Goal: Task Accomplishment & Management: Use online tool/utility

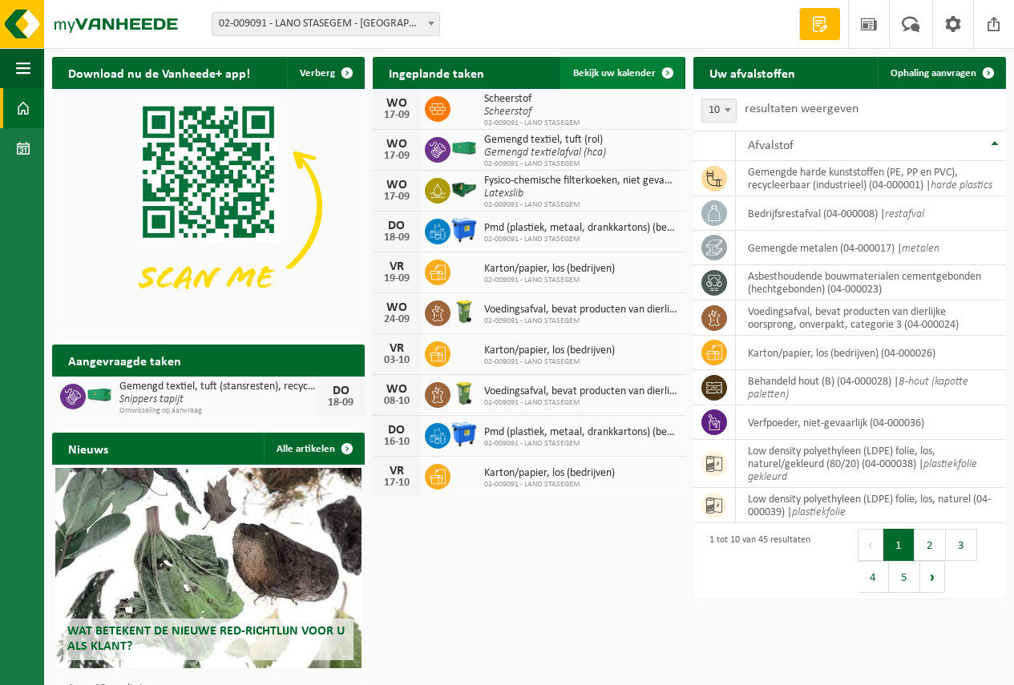
click at [611, 73] on span "Bekijk uw kalender" at bounding box center [614, 73] width 83 height 10
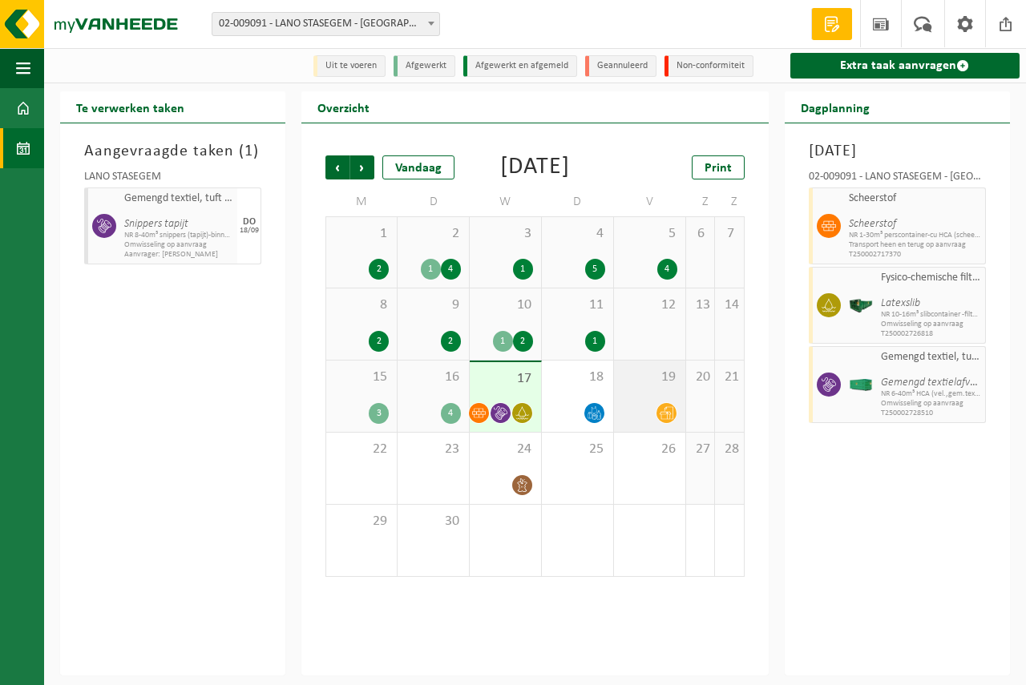
click at [627, 424] on div at bounding box center [649, 413] width 55 height 22
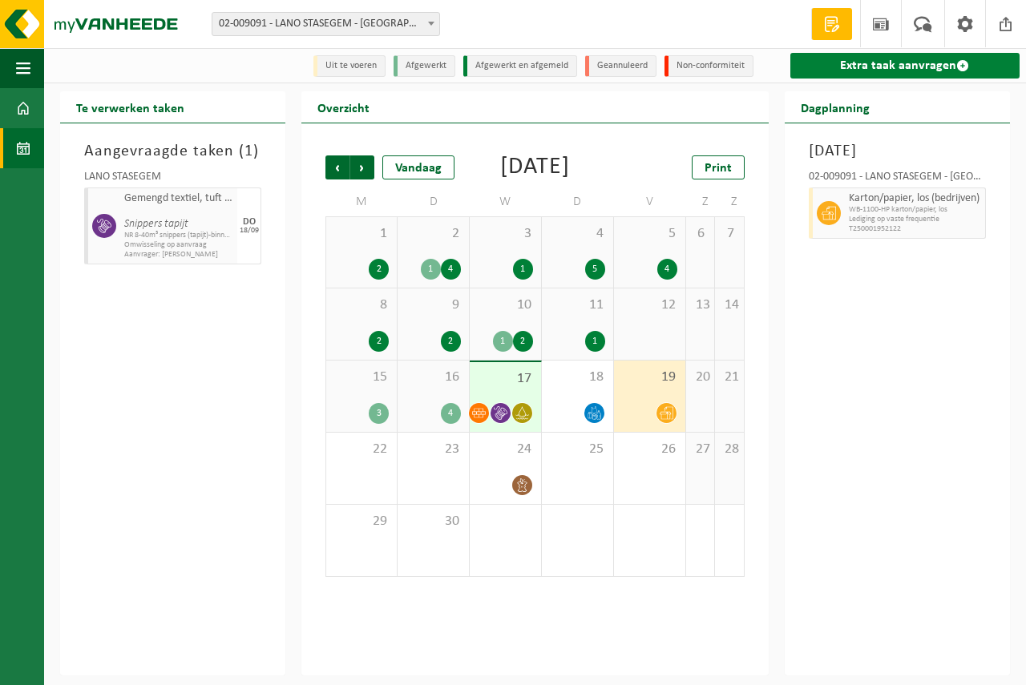
click at [848, 63] on link "Extra taak aanvragen" at bounding box center [905, 66] width 229 height 26
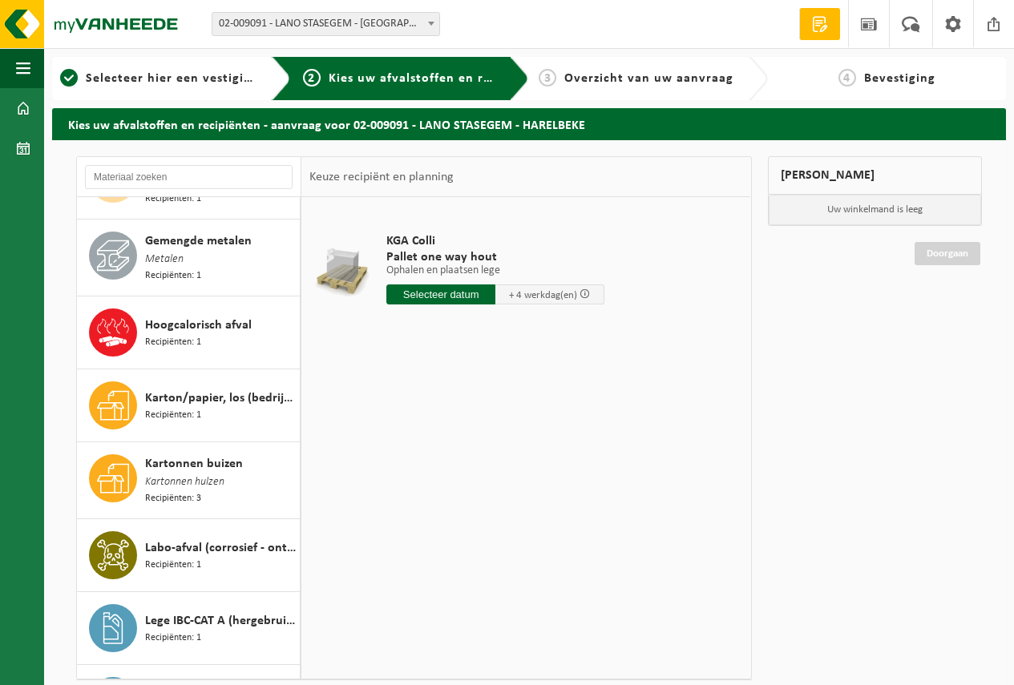
scroll to position [1203, 0]
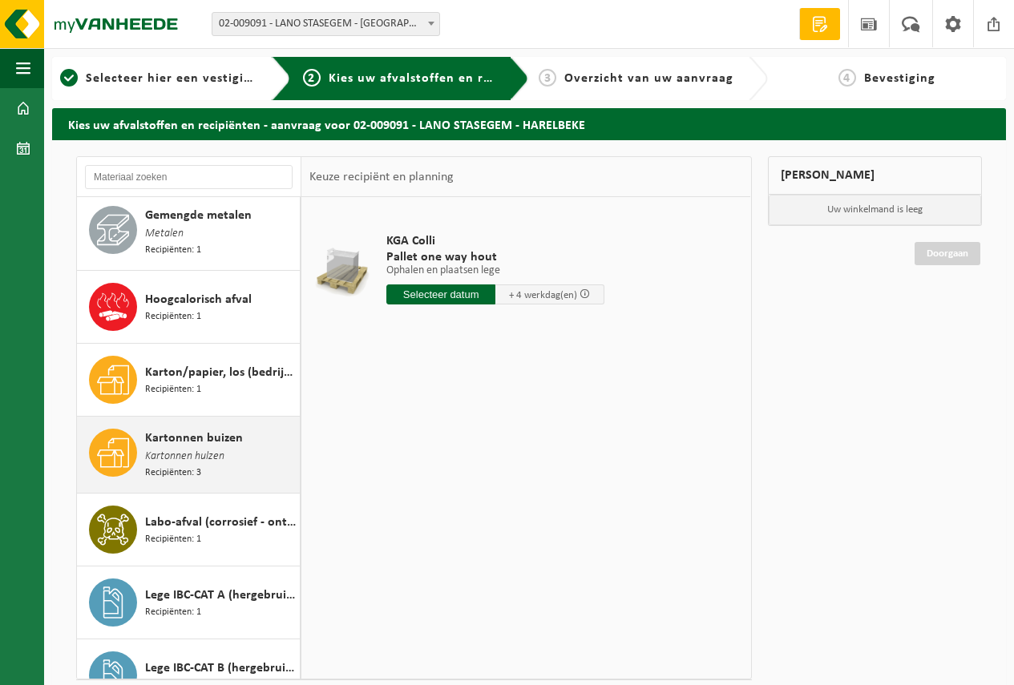
click at [200, 429] on span "Kartonnen buizen" at bounding box center [194, 438] width 98 height 19
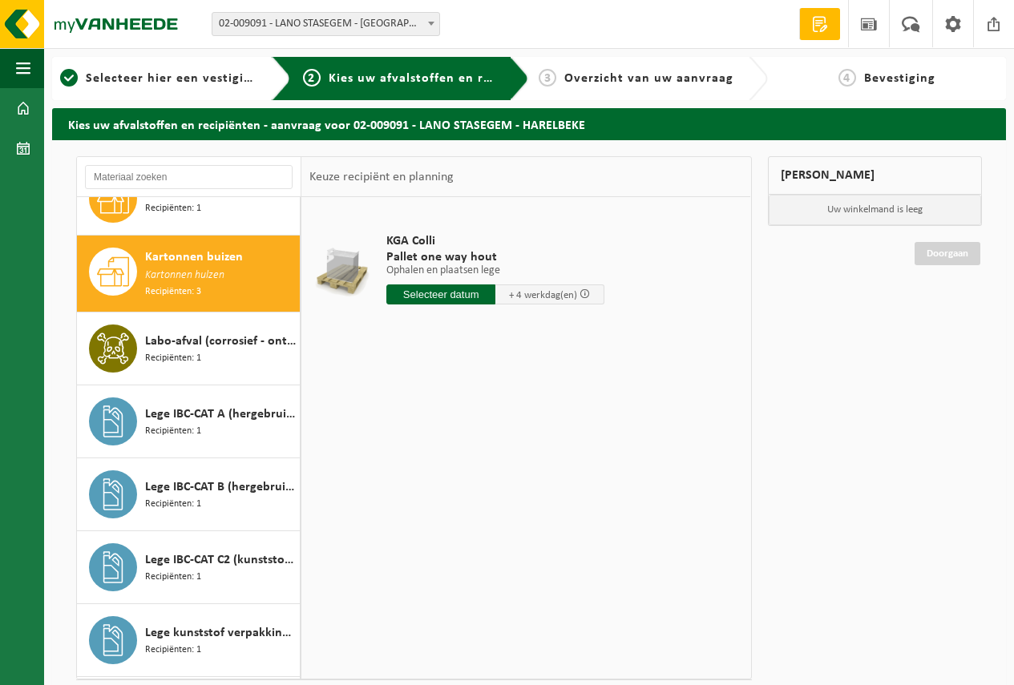
scroll to position [1401, 0]
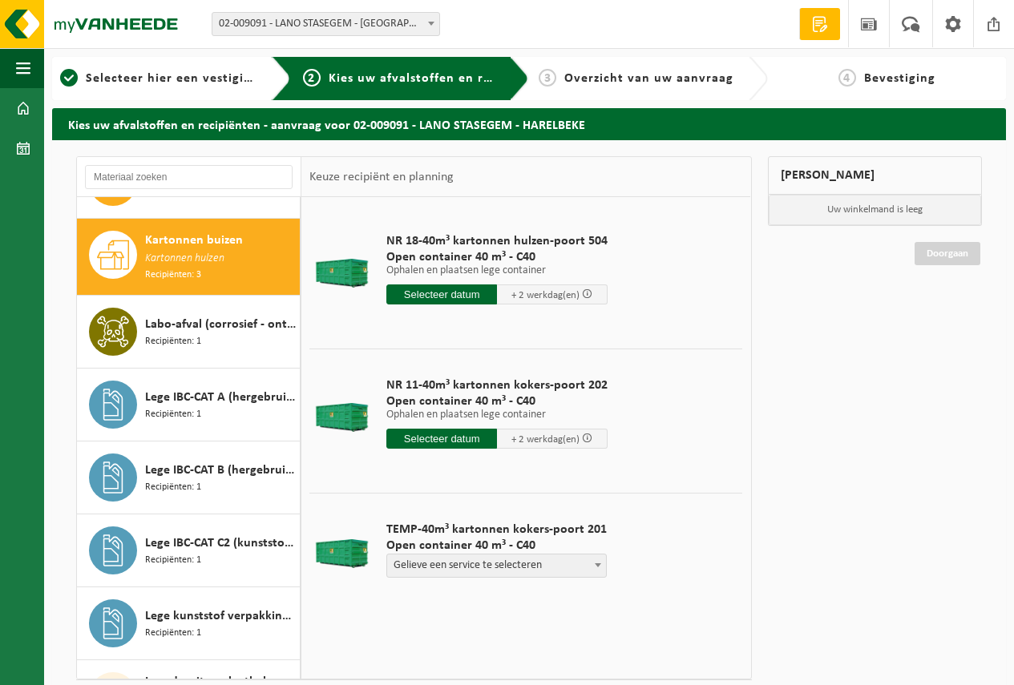
click at [443, 436] on input "text" at bounding box center [441, 439] width 111 height 20
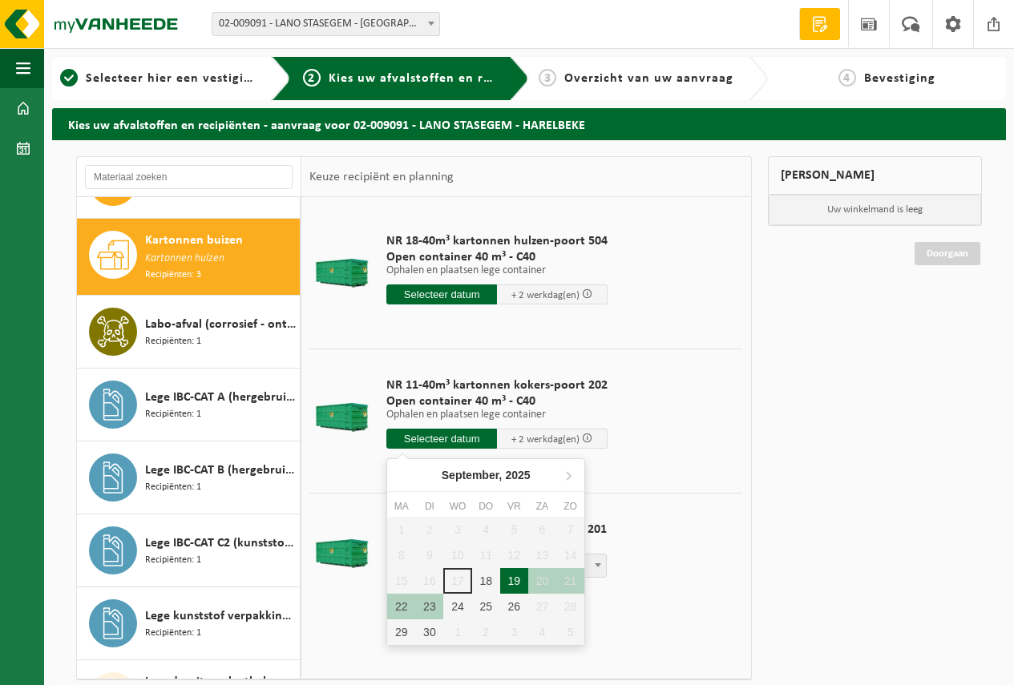
click at [512, 576] on div "19" at bounding box center [514, 581] width 28 height 26
type input "Van 2025-09-19"
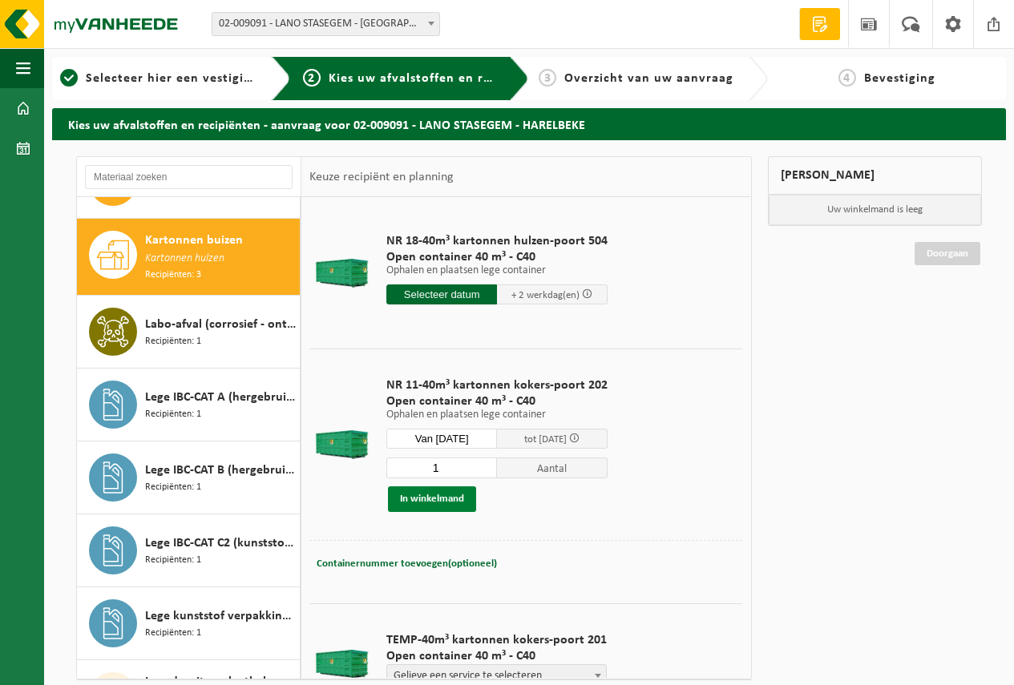
click at [431, 495] on button "In winkelmand" at bounding box center [432, 500] width 88 height 26
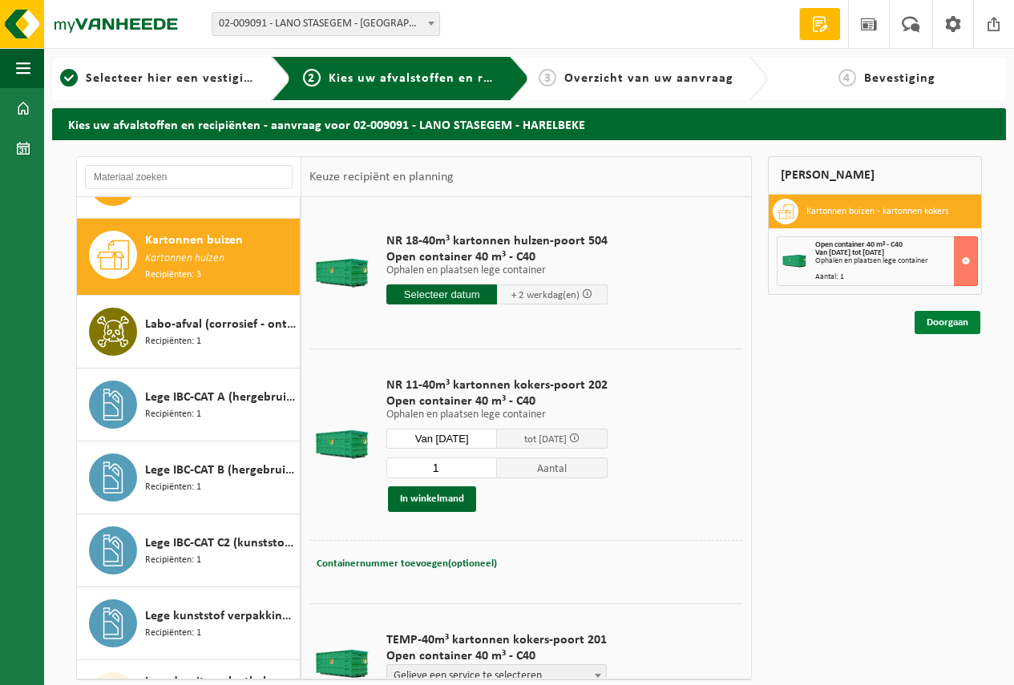
click at [937, 321] on link "Doorgaan" at bounding box center [948, 322] width 66 height 23
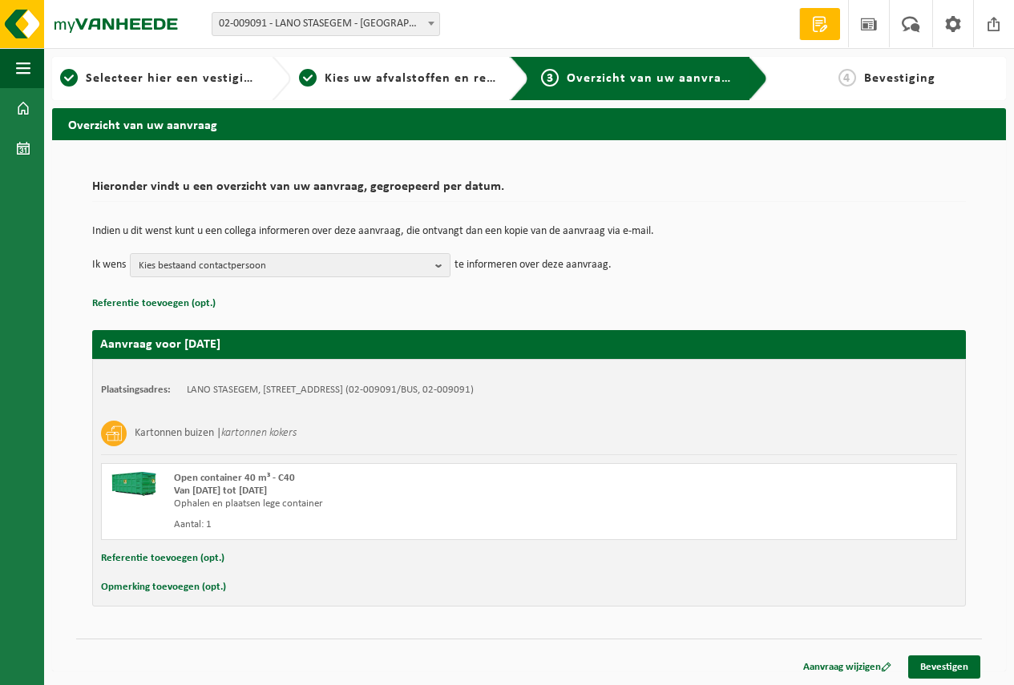
drag, startPoint x: 994, startPoint y: 639, endPoint x: 1000, endPoint y: 689, distance: 50.0
click at [1000, 685] on html "Vestiging: 02-009091 - LANO STASEGEM - [GEOGRAPHIC_DATA] 02-009091 - LANO STASE…" at bounding box center [507, 342] width 1014 height 685
click at [944, 664] on link "Bevestigen" at bounding box center [944, 667] width 72 height 23
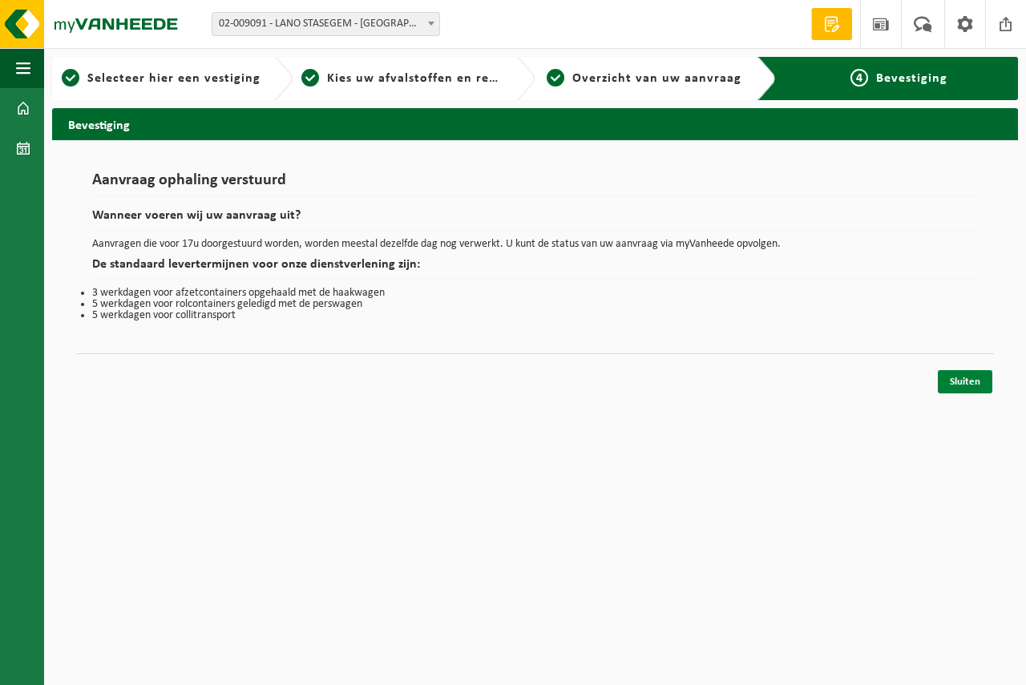
click at [960, 374] on link "Sluiten" at bounding box center [965, 381] width 55 height 23
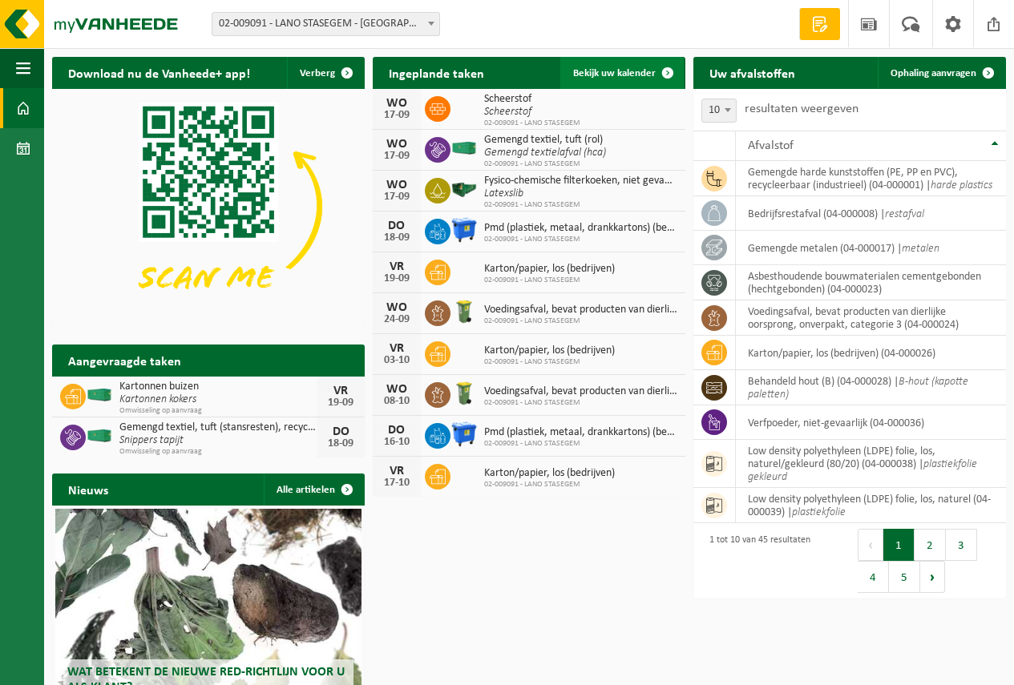
click at [599, 68] on span "Bekijk uw kalender" at bounding box center [614, 73] width 83 height 10
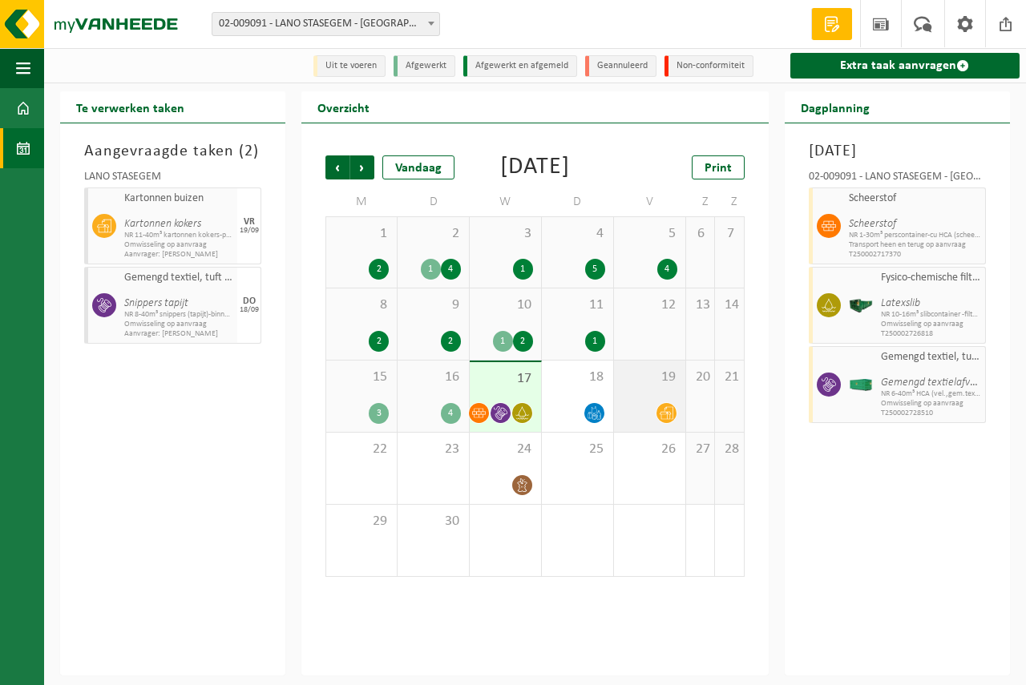
click at [642, 386] on span "19" at bounding box center [649, 378] width 55 height 18
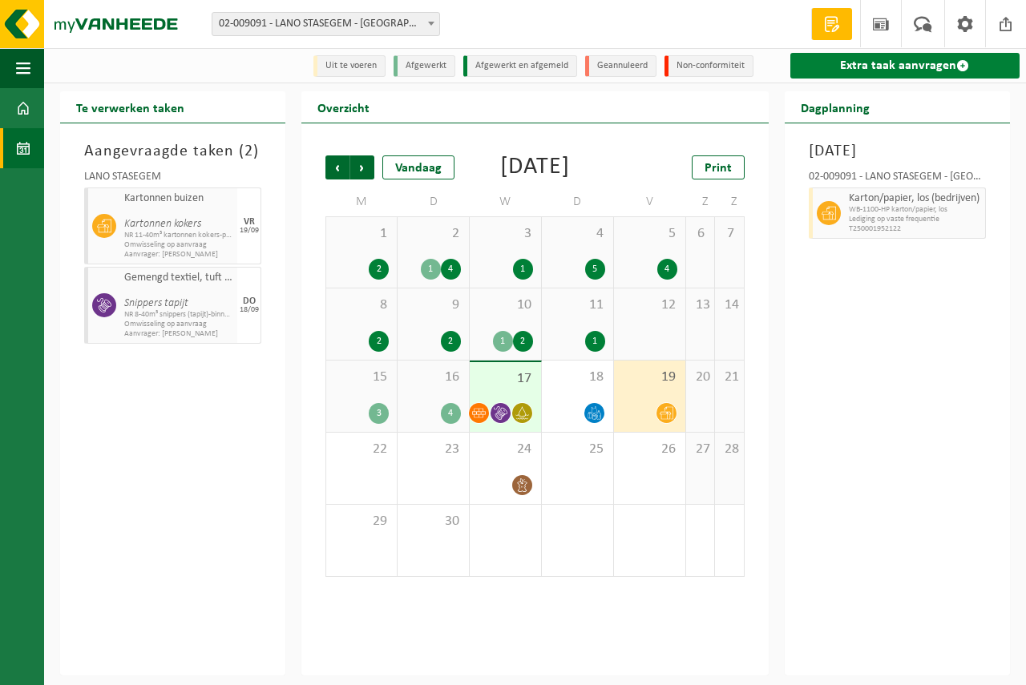
click at [856, 57] on link "Extra taak aanvragen" at bounding box center [905, 66] width 229 height 26
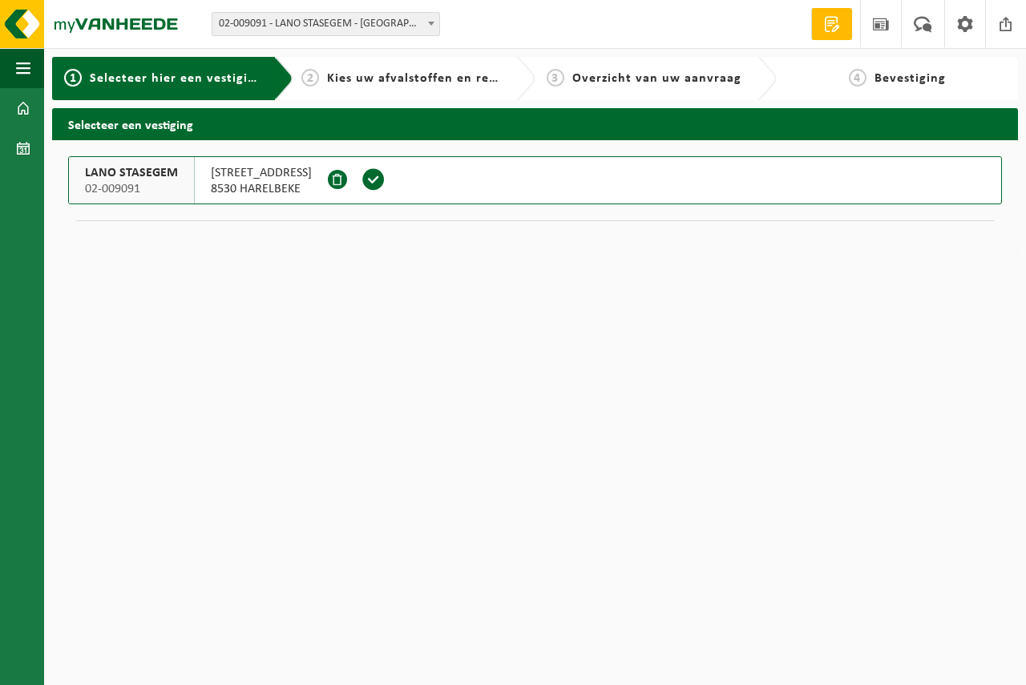
click at [362, 176] on span at bounding box center [374, 180] width 24 height 24
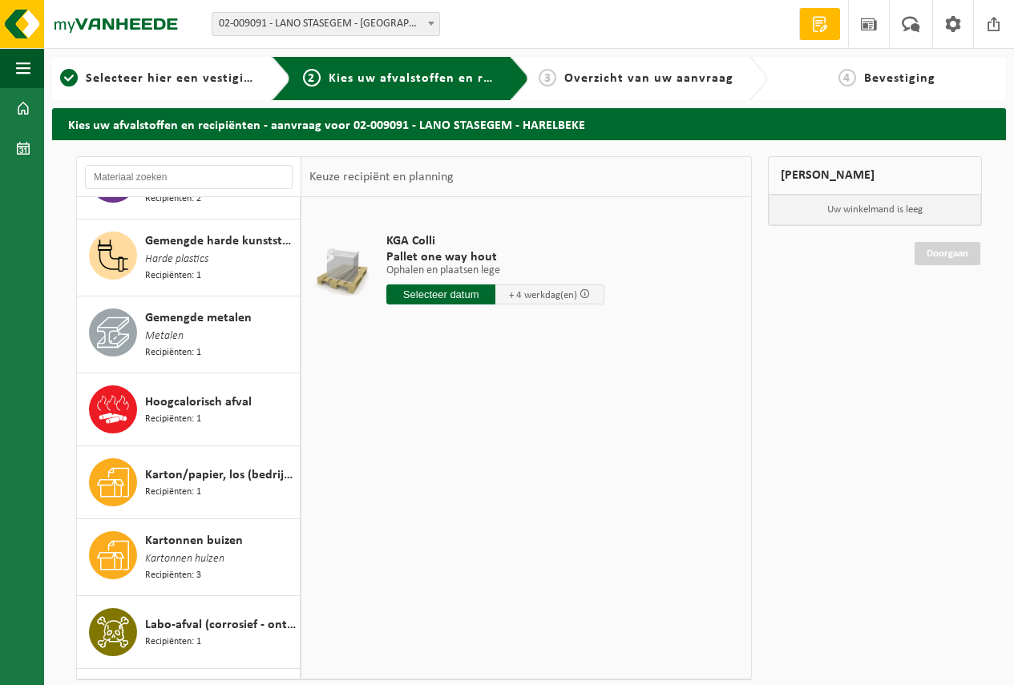
scroll to position [1077, 0]
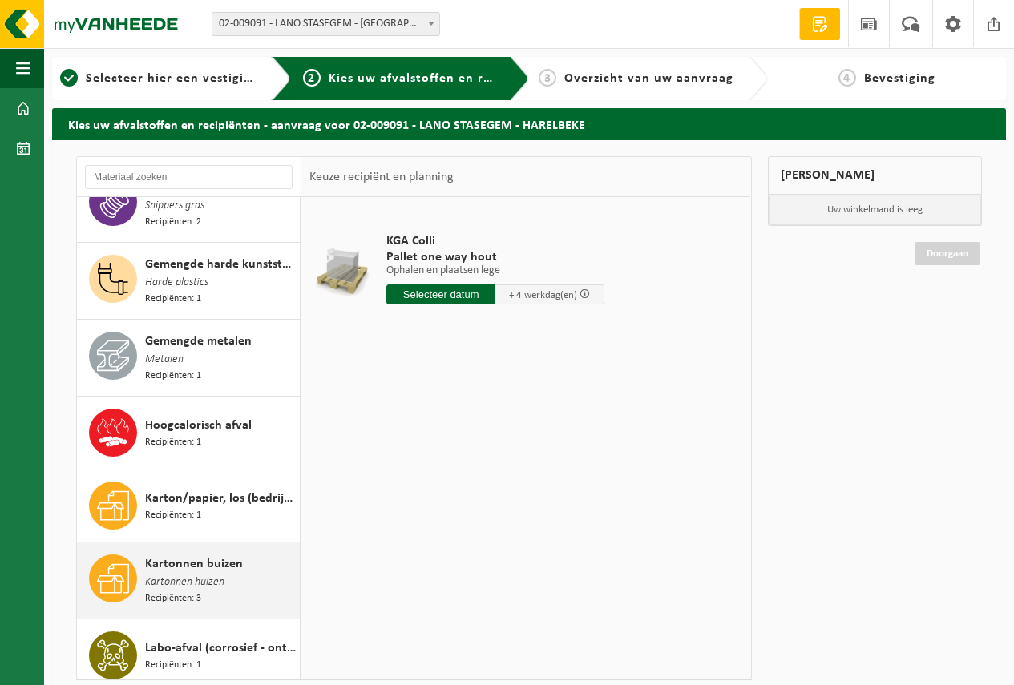
click at [199, 555] on span "Kartonnen buizen" at bounding box center [194, 564] width 98 height 19
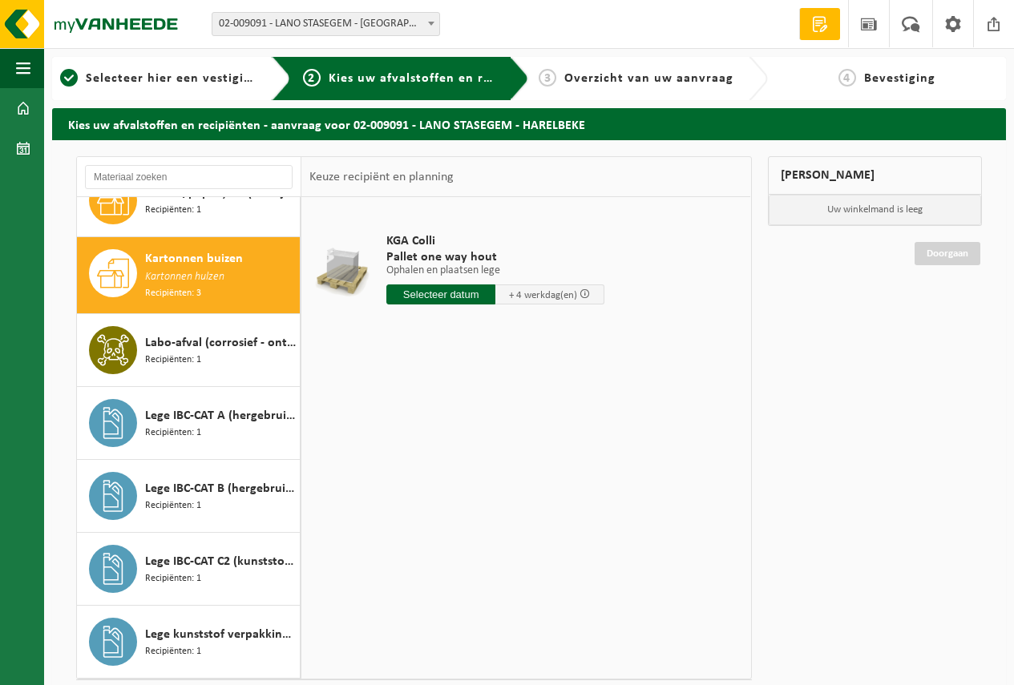
scroll to position [1401, 0]
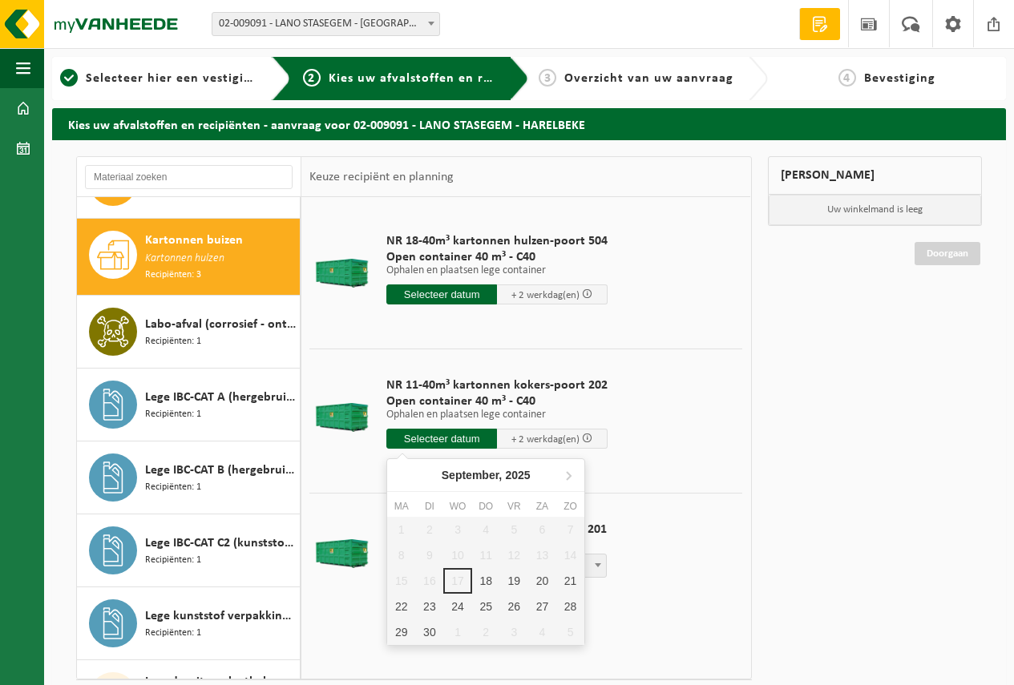
click at [435, 435] on input "text" at bounding box center [441, 439] width 111 height 20
click at [515, 578] on div "19" at bounding box center [514, 581] width 28 height 26
type input "Van [DATE]"
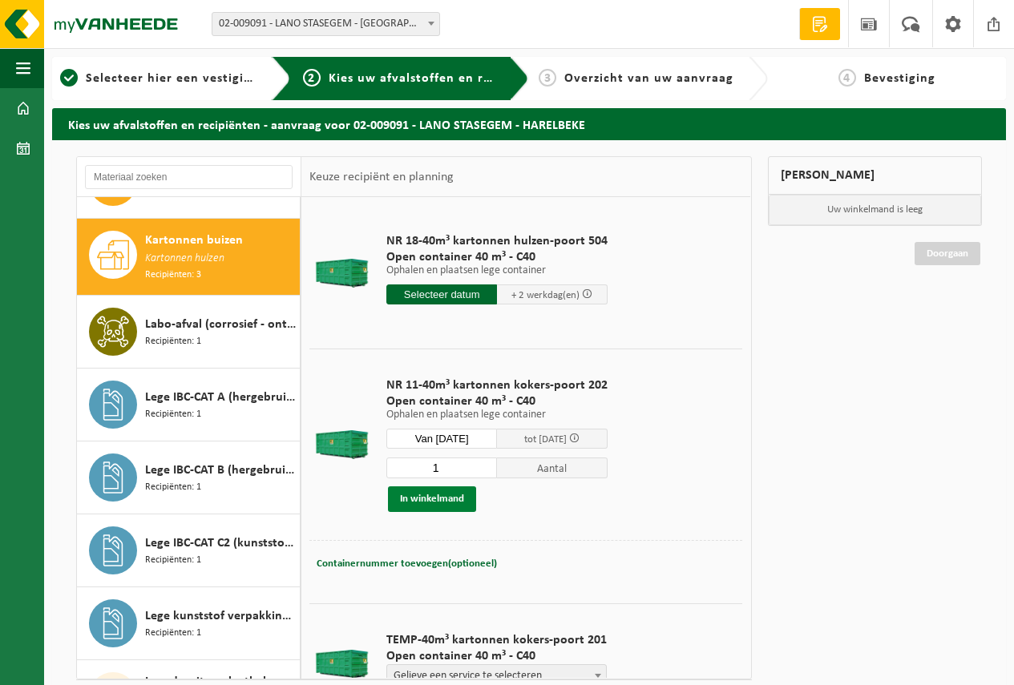
click at [431, 495] on button "In winkelmand" at bounding box center [432, 500] width 88 height 26
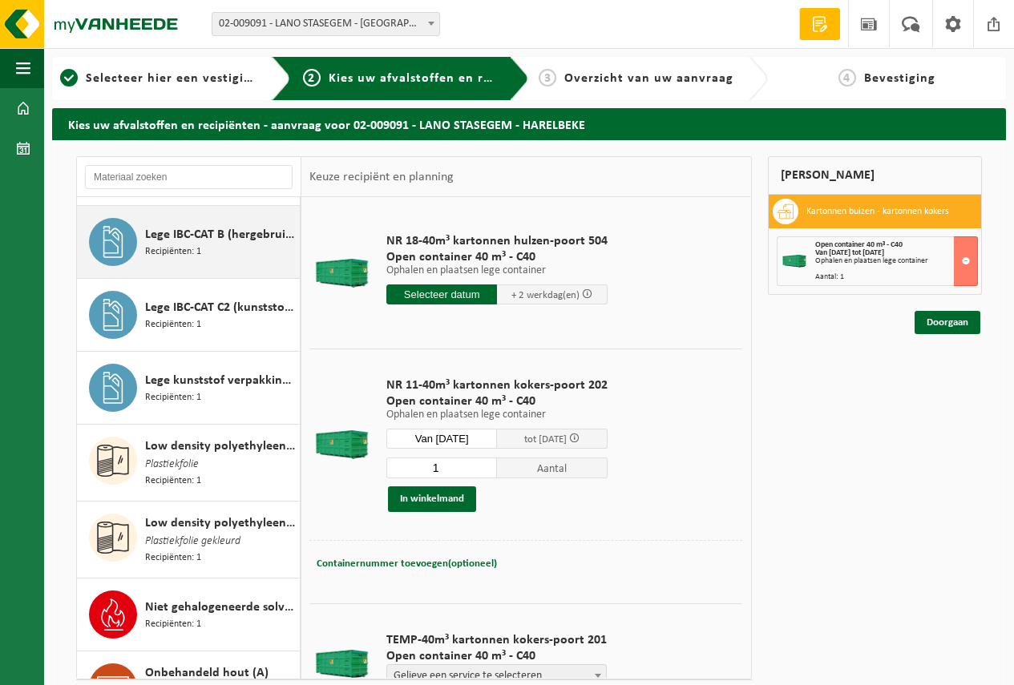
scroll to position [1721, 0]
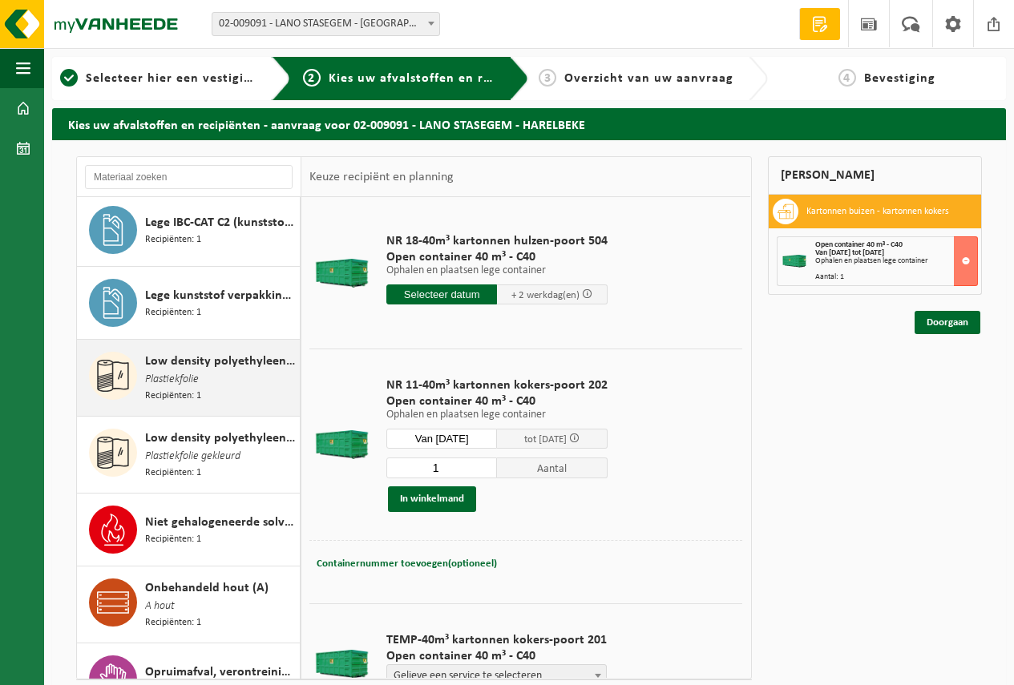
click at [218, 352] on span "Low density polyethyleen (LDPE) folie, los, naturel" at bounding box center [220, 361] width 151 height 19
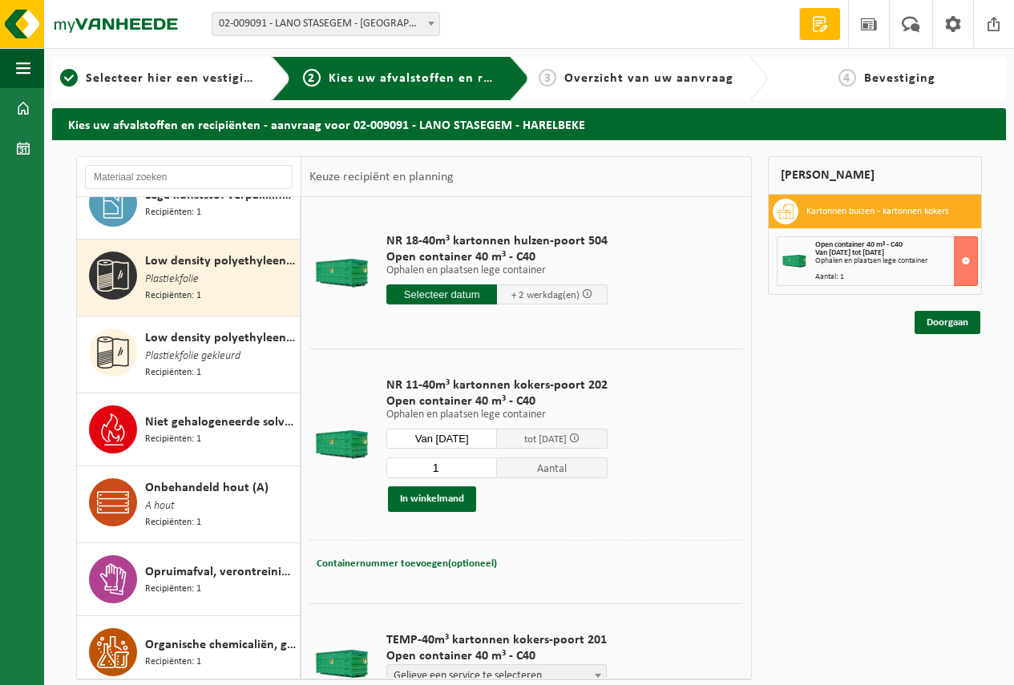
scroll to position [1840, 0]
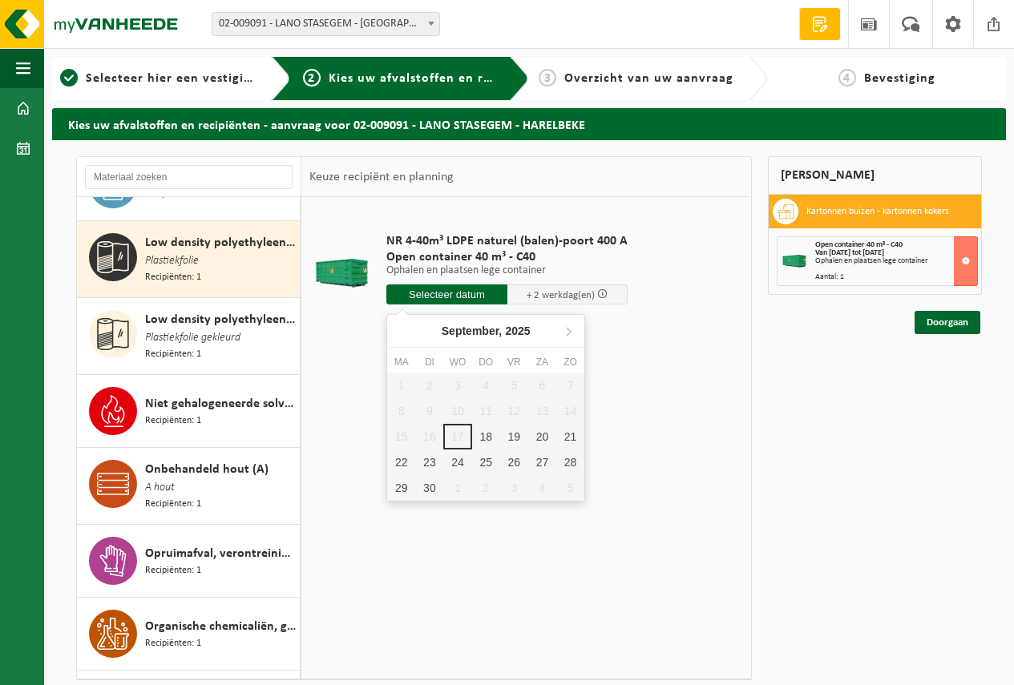
click at [445, 293] on input "text" at bounding box center [446, 295] width 121 height 20
click at [511, 434] on div "19" at bounding box center [514, 437] width 28 height 26
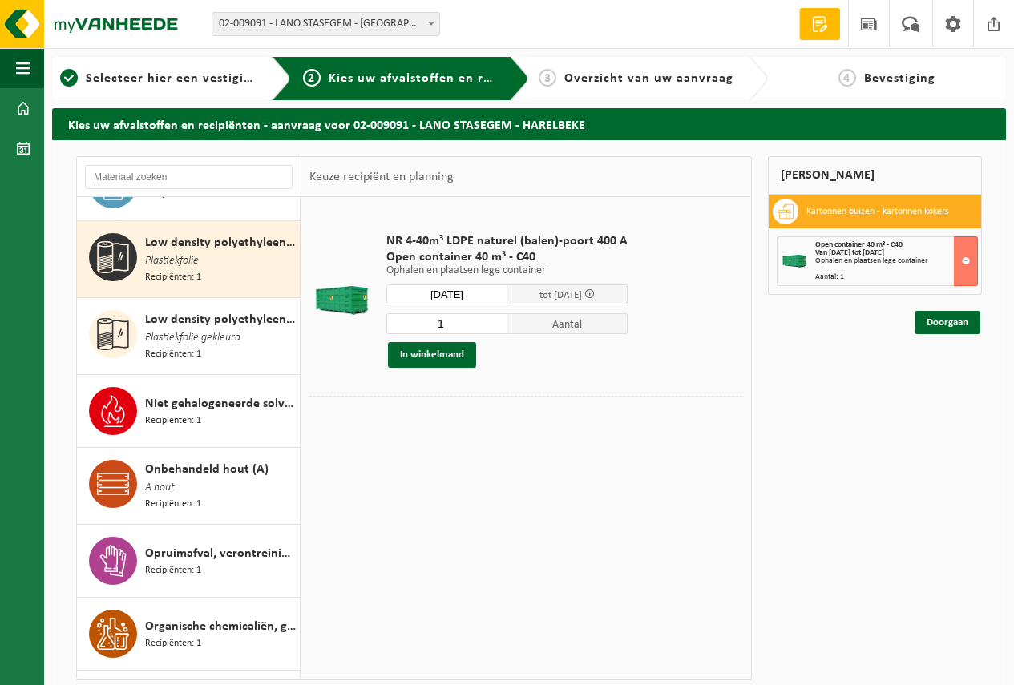
type input "Van [DATE]"
click at [429, 350] on button "In winkelmand" at bounding box center [432, 355] width 88 height 26
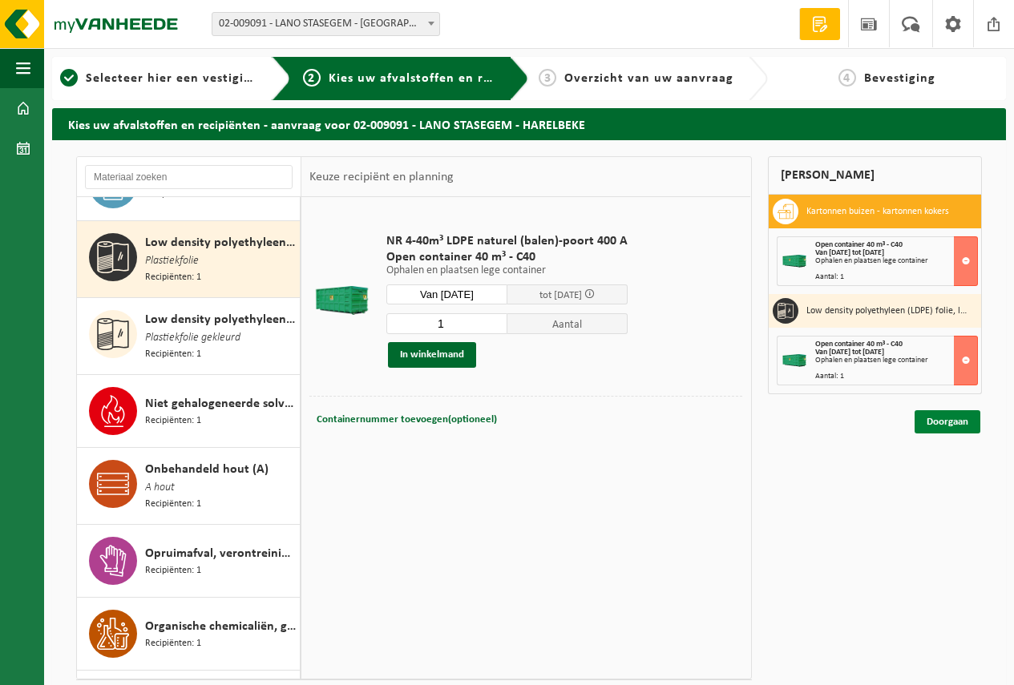
click at [949, 420] on link "Doorgaan" at bounding box center [948, 421] width 66 height 23
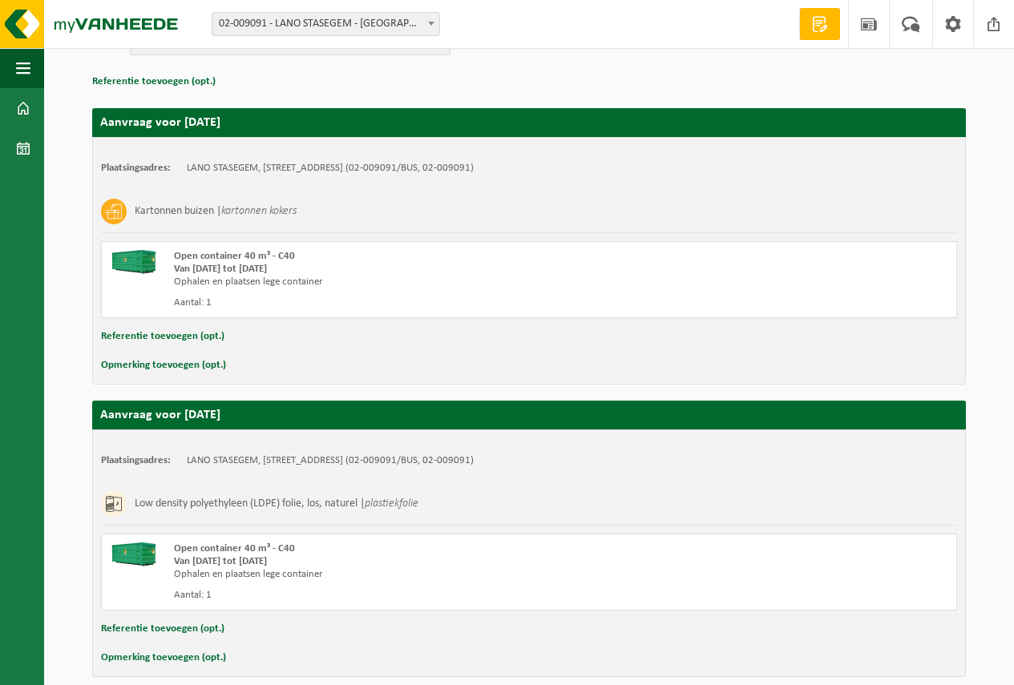
scroll to position [295, 0]
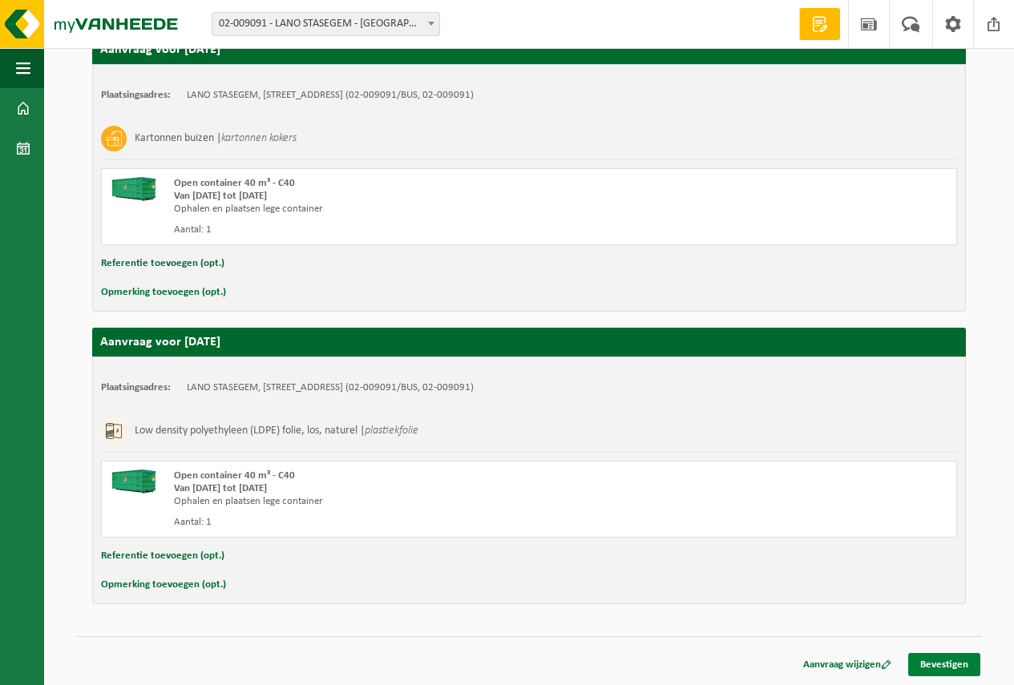
click at [942, 657] on link "Bevestigen" at bounding box center [944, 664] width 72 height 23
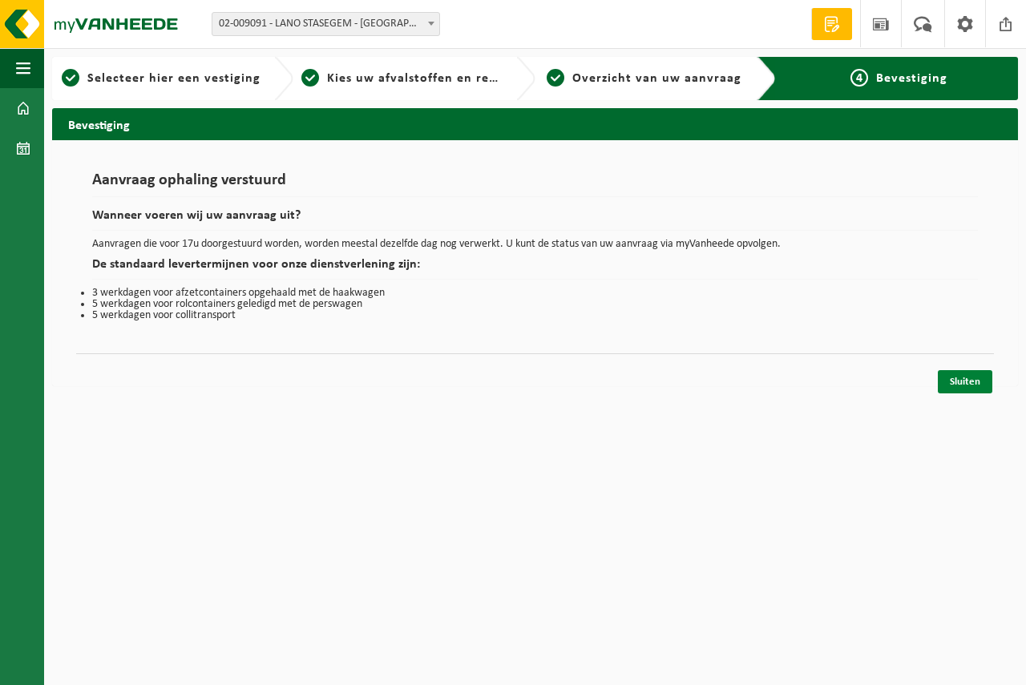
click at [961, 378] on link "Sluiten" at bounding box center [965, 381] width 55 height 23
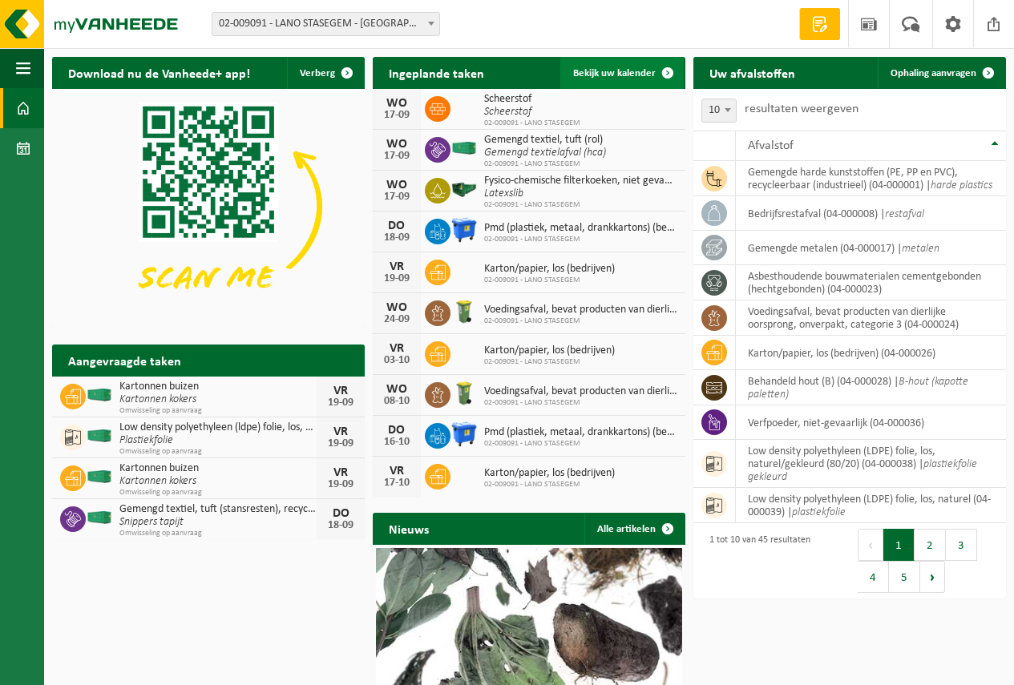
click at [613, 71] on span "Bekijk uw kalender" at bounding box center [614, 73] width 83 height 10
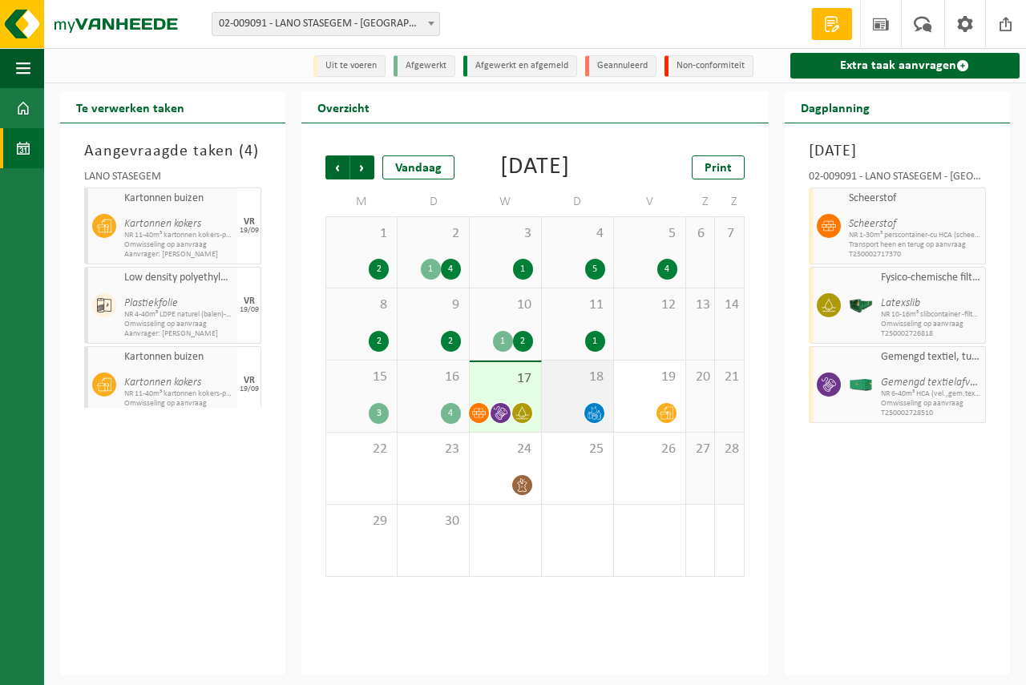
click at [562, 386] on span "18" at bounding box center [577, 378] width 55 height 18
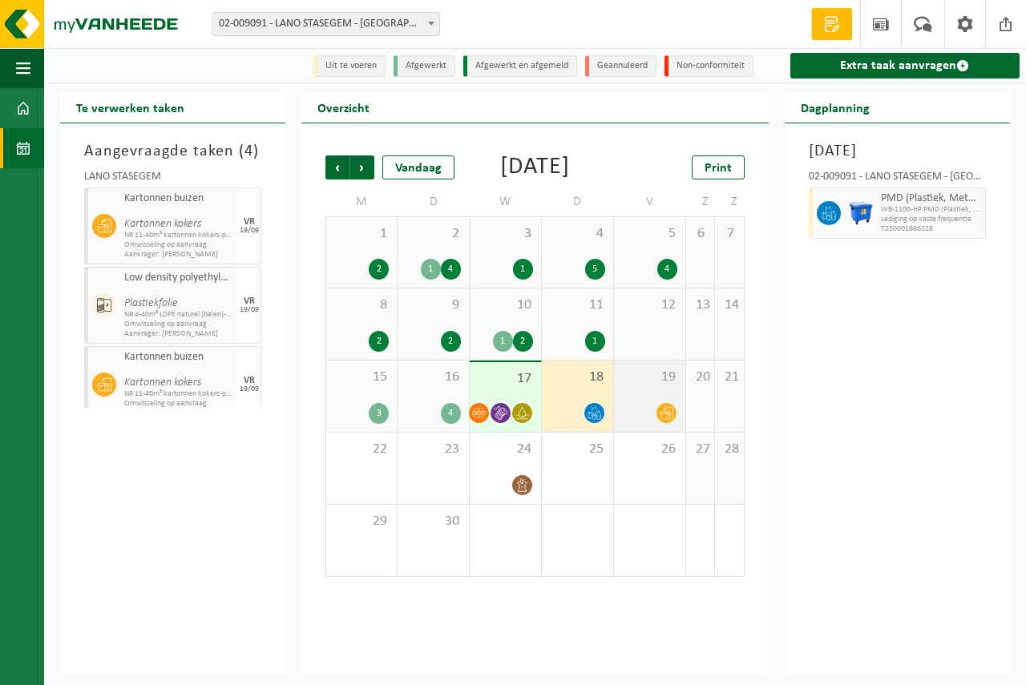
click at [650, 386] on span "19" at bounding box center [649, 378] width 55 height 18
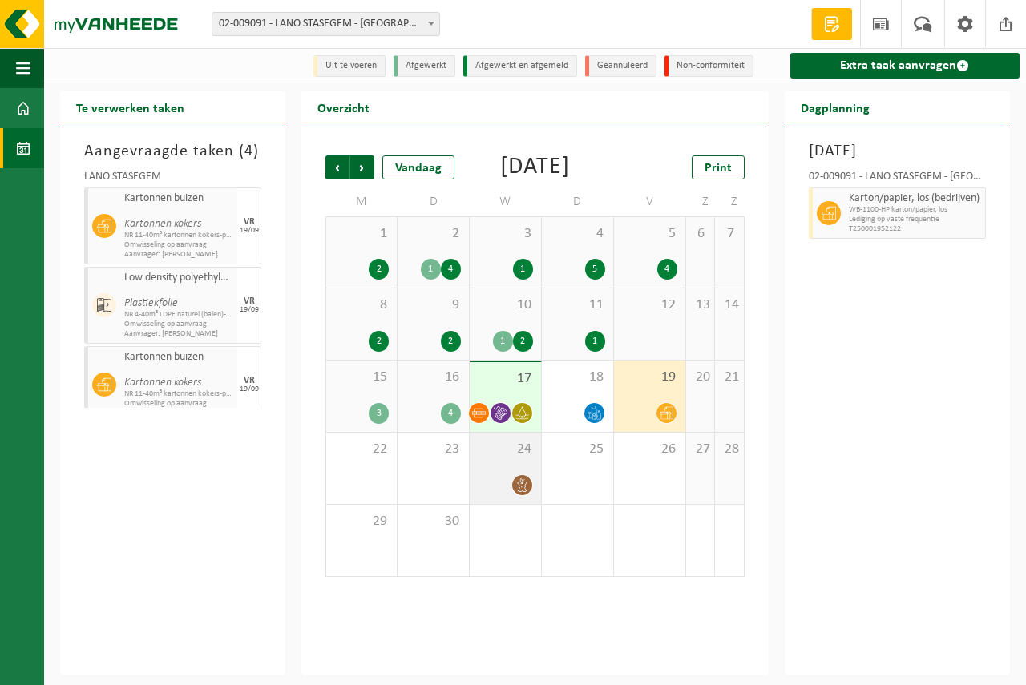
click at [523, 499] on div "24" at bounding box center [505, 468] width 71 height 71
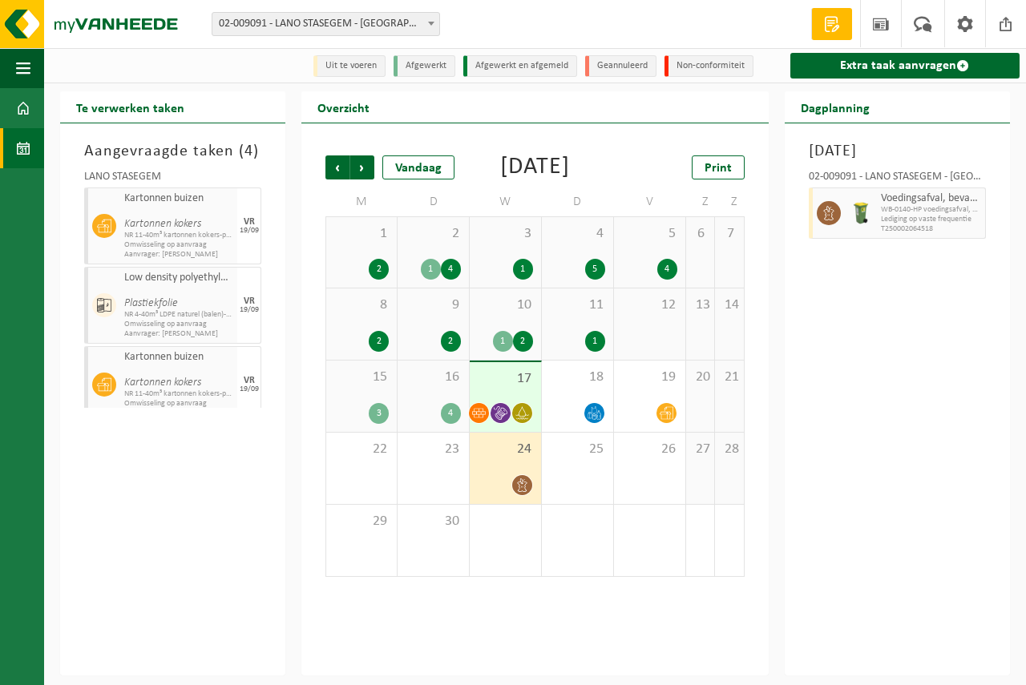
click at [499, 416] on div "17" at bounding box center [505, 397] width 71 height 70
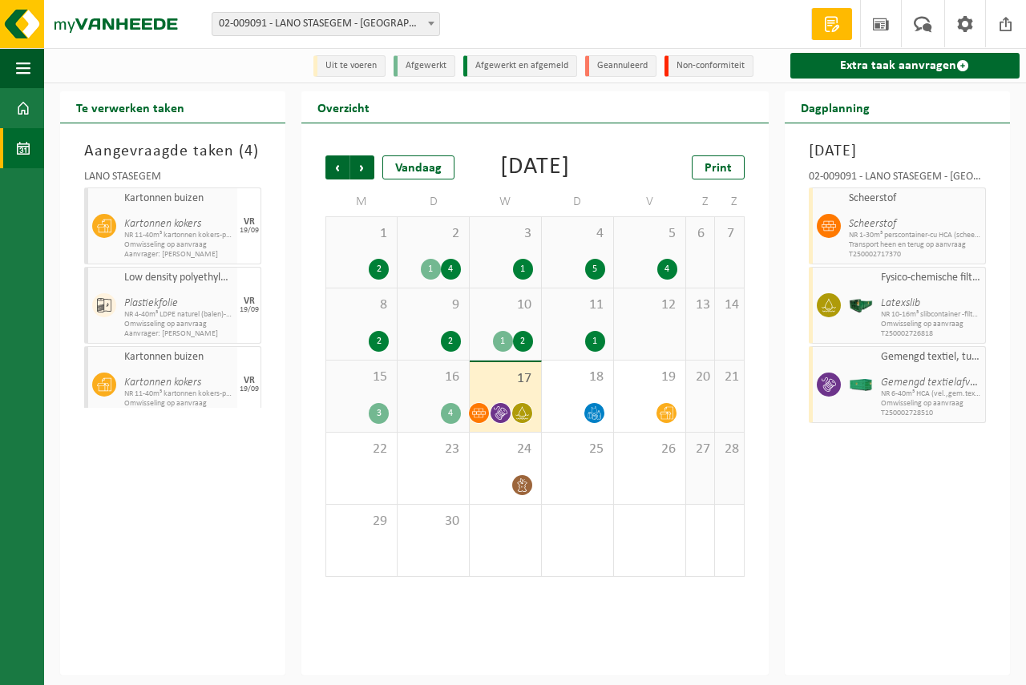
click at [433, 420] on div "16 4" at bounding box center [433, 396] width 71 height 71
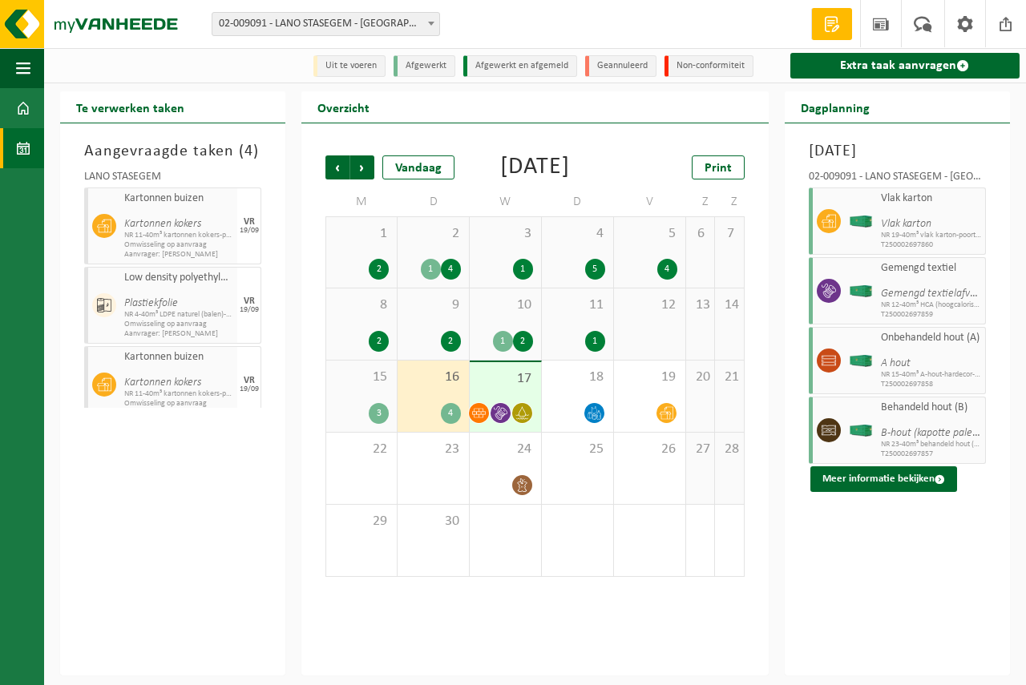
click at [360, 419] on div "15 3" at bounding box center [361, 396] width 71 height 71
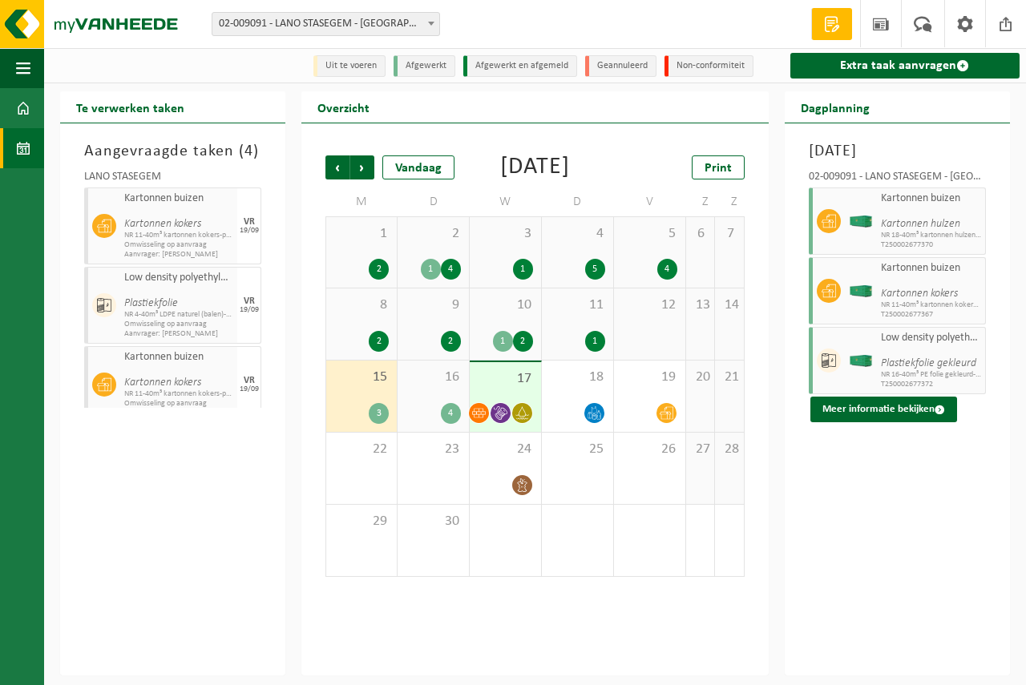
click at [372, 354] on div "8 2" at bounding box center [361, 324] width 71 height 71
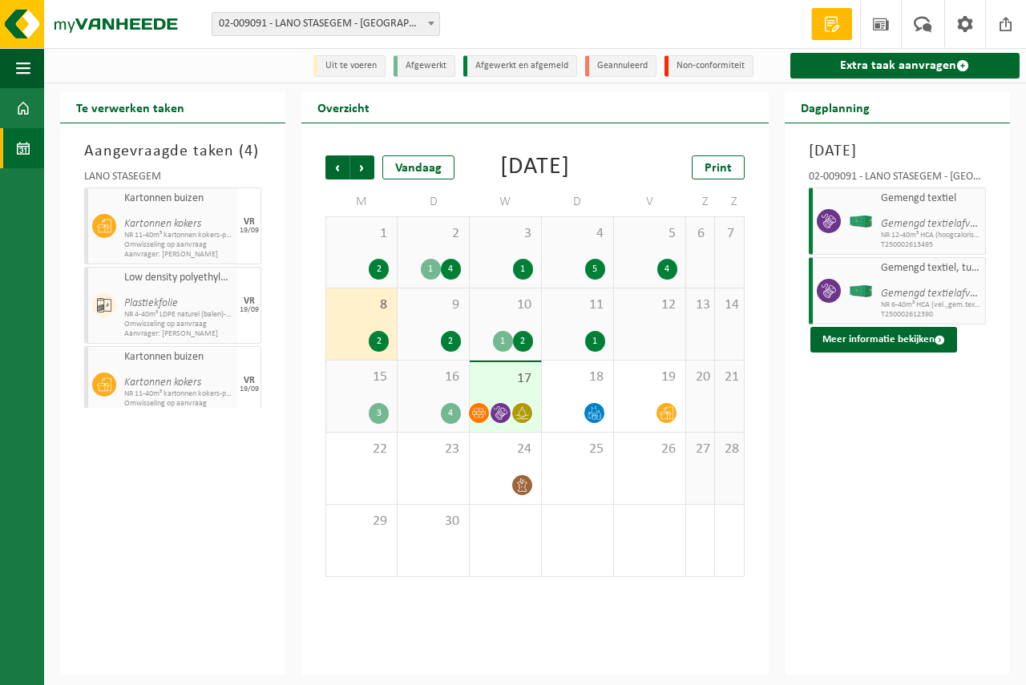
click at [410, 351] on div "9 2" at bounding box center [433, 324] width 71 height 71
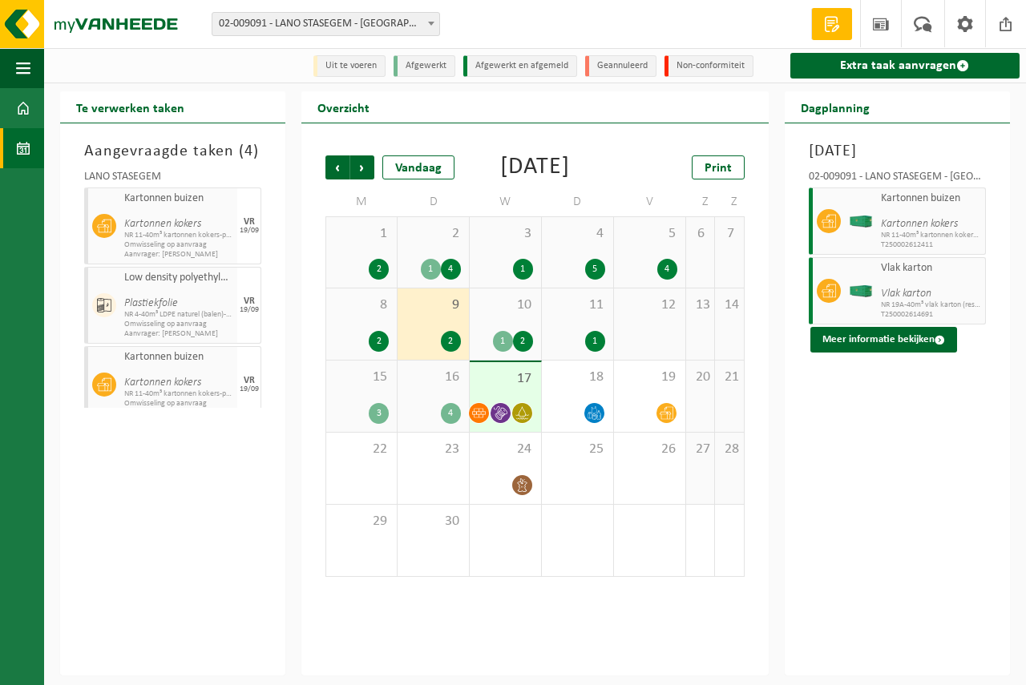
click at [500, 343] on div "10 1 2" at bounding box center [505, 324] width 71 height 71
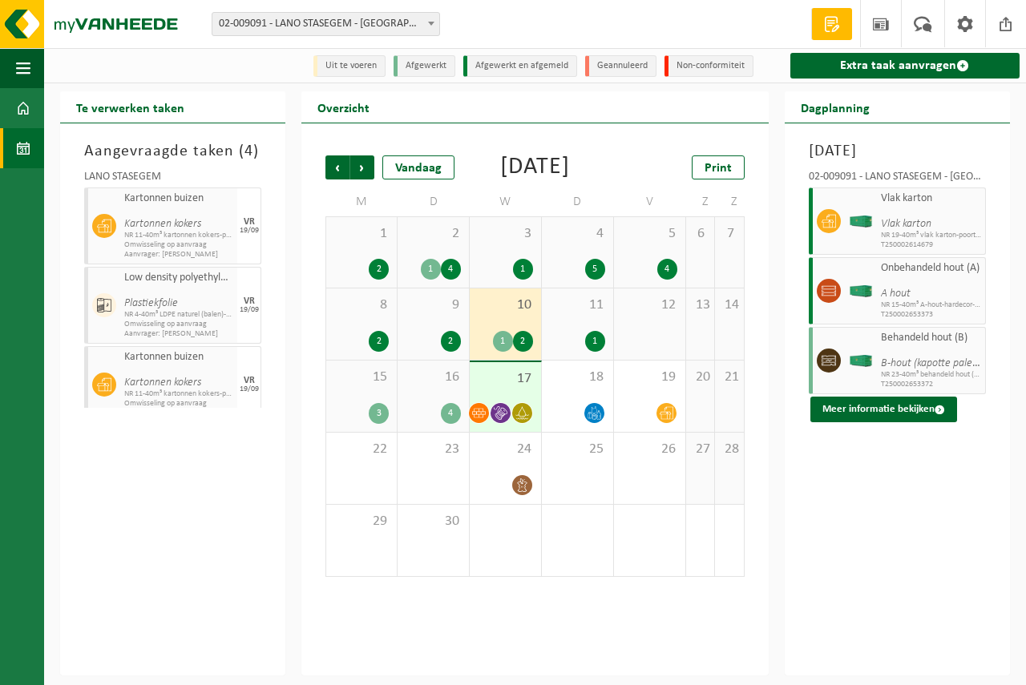
click at [552, 314] on span "11" at bounding box center [577, 306] width 55 height 18
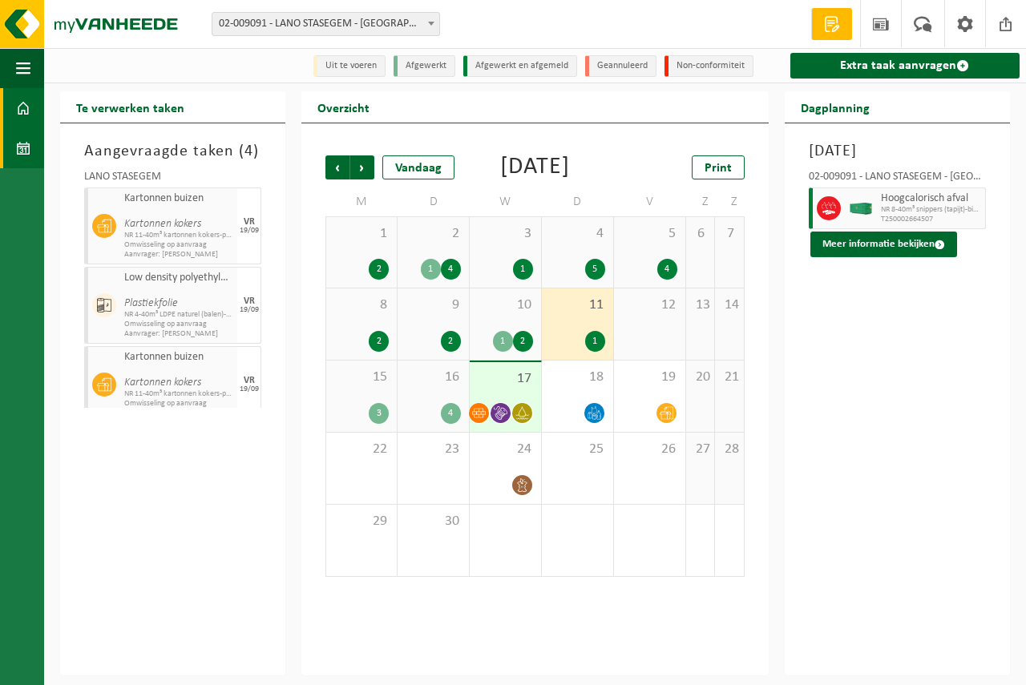
click at [27, 103] on span at bounding box center [23, 108] width 14 height 40
